Goal: Task Accomplishment & Management: Complete application form

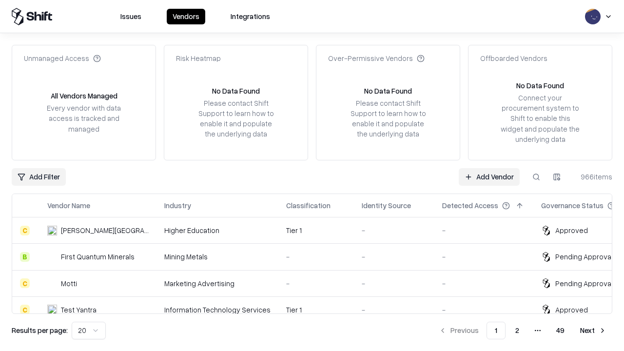
click at [489, 176] on link "Add Vendor" at bounding box center [488, 177] width 61 height 18
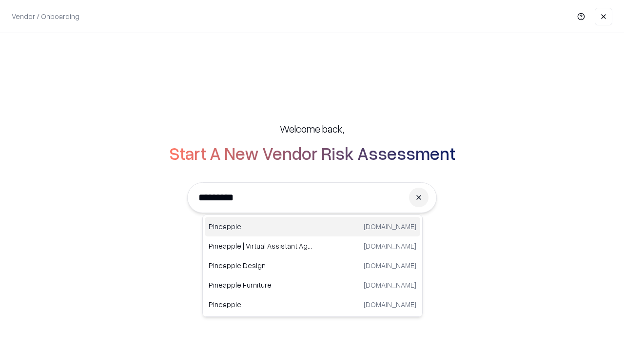
click at [312, 227] on div "Pineapple [DOMAIN_NAME]" at bounding box center [312, 226] width 215 height 19
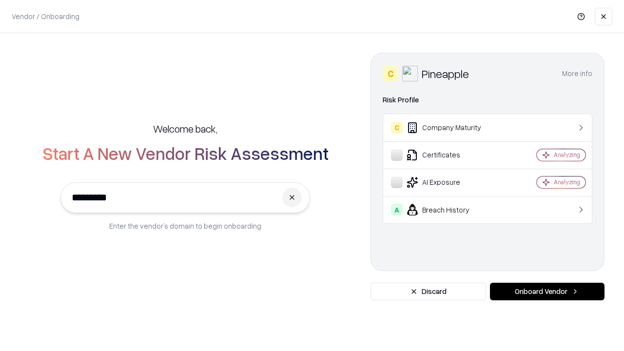
type input "*********"
click at [547, 291] on button "Onboard Vendor" at bounding box center [547, 292] width 114 height 18
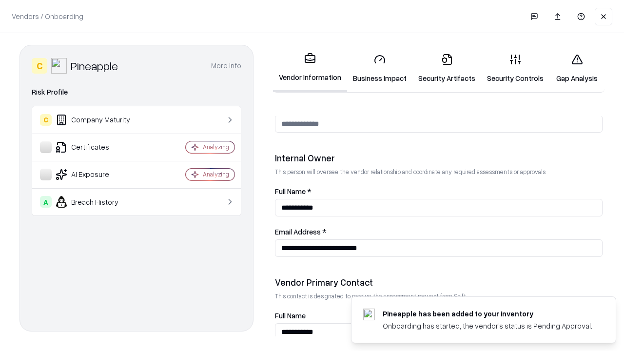
scroll to position [505, 0]
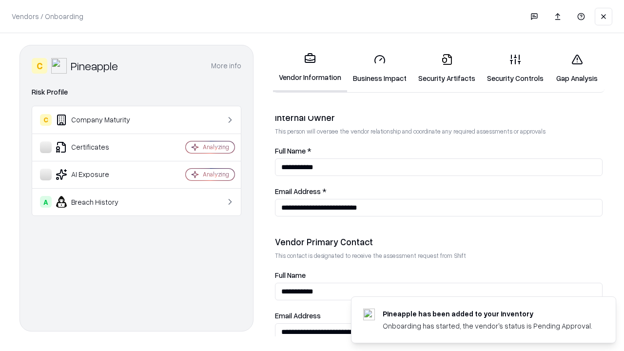
click at [380, 68] on link "Business Impact" at bounding box center [379, 68] width 65 height 45
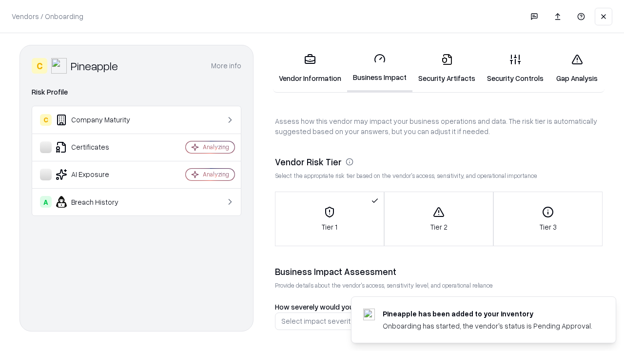
click at [576, 68] on link "Gap Analysis" at bounding box center [576, 68] width 55 height 45
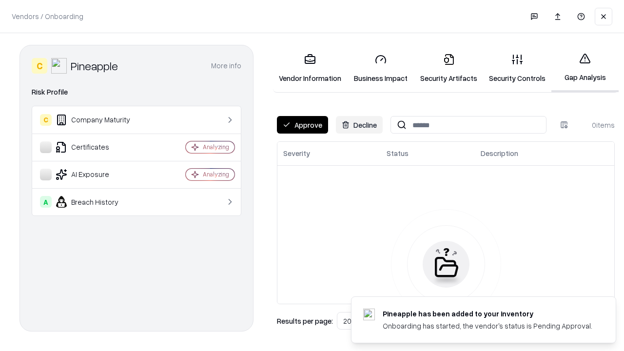
click at [302, 125] on button "Approve" at bounding box center [302, 125] width 51 height 18
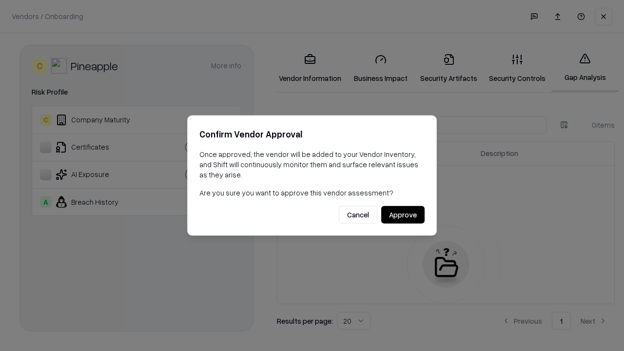
click at [402, 214] on button "Approve" at bounding box center [402, 215] width 43 height 18
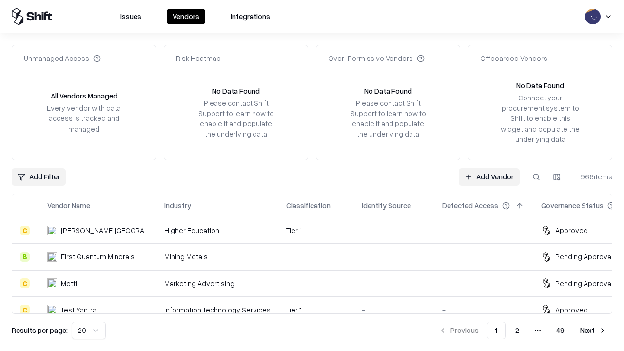
type input "*********"
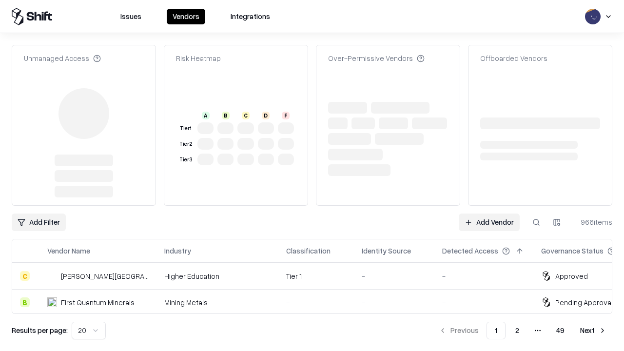
click at [489, 213] on link "Add Vendor" at bounding box center [488, 222] width 61 height 18
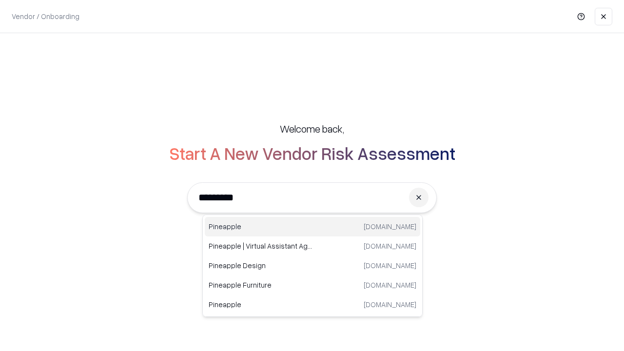
click at [312, 227] on div "Pineapple [DOMAIN_NAME]" at bounding box center [312, 226] width 215 height 19
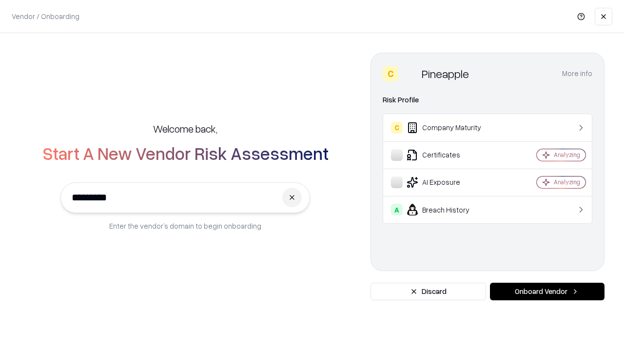
type input "*********"
click at [547, 291] on button "Onboard Vendor" at bounding box center [547, 292] width 114 height 18
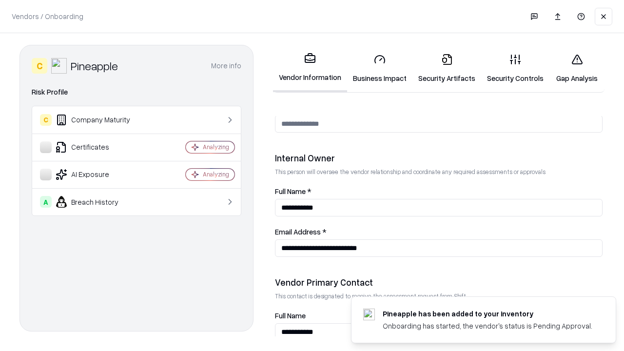
scroll to position [505, 0]
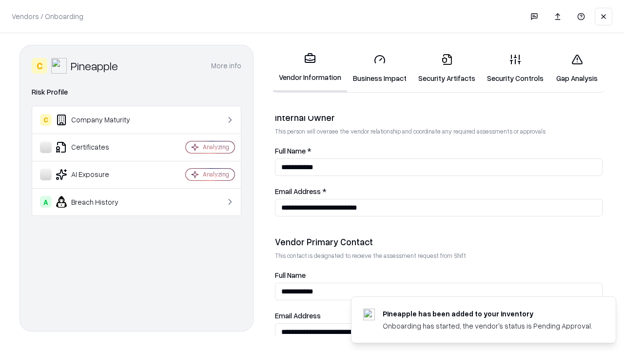
click at [576, 68] on link "Gap Analysis" at bounding box center [576, 68] width 55 height 45
